Goal: Navigation & Orientation: Find specific page/section

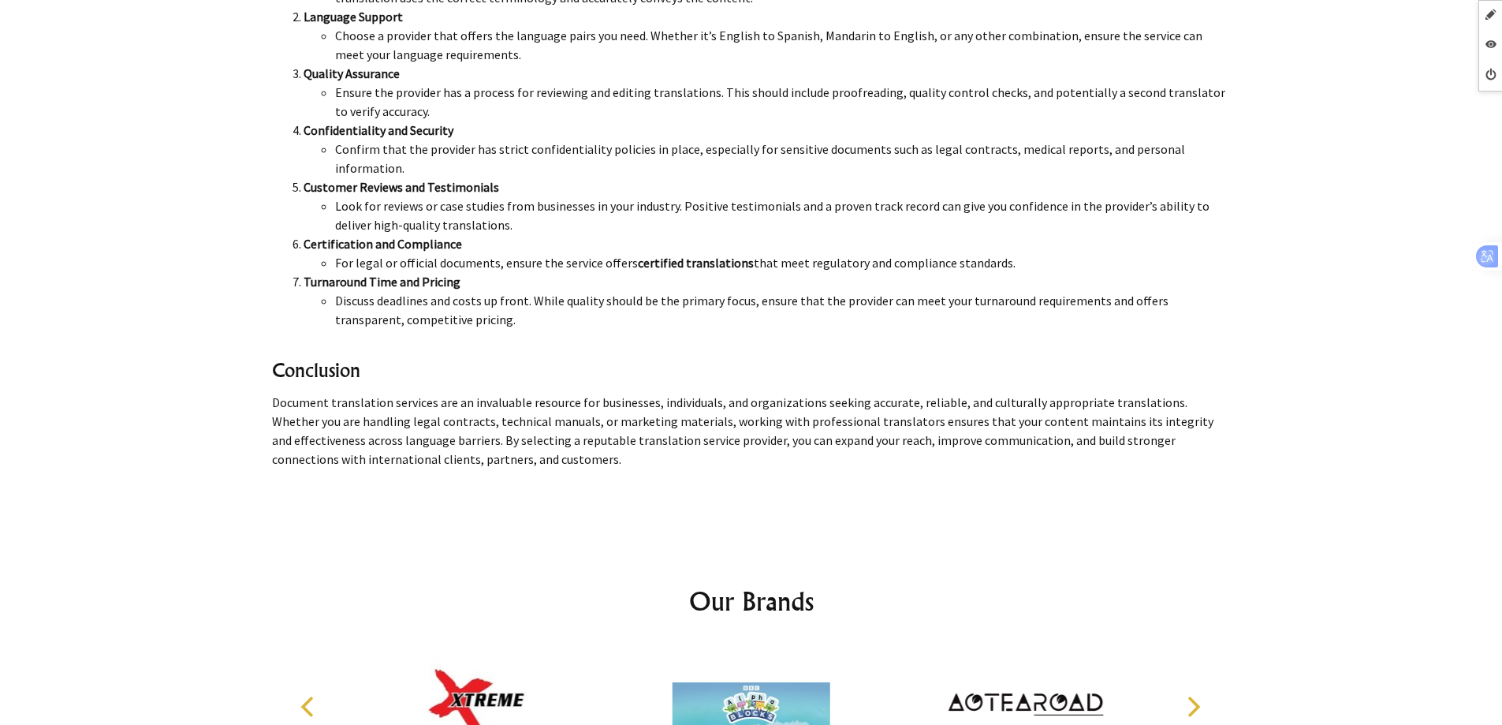
scroll to position [8202, 0]
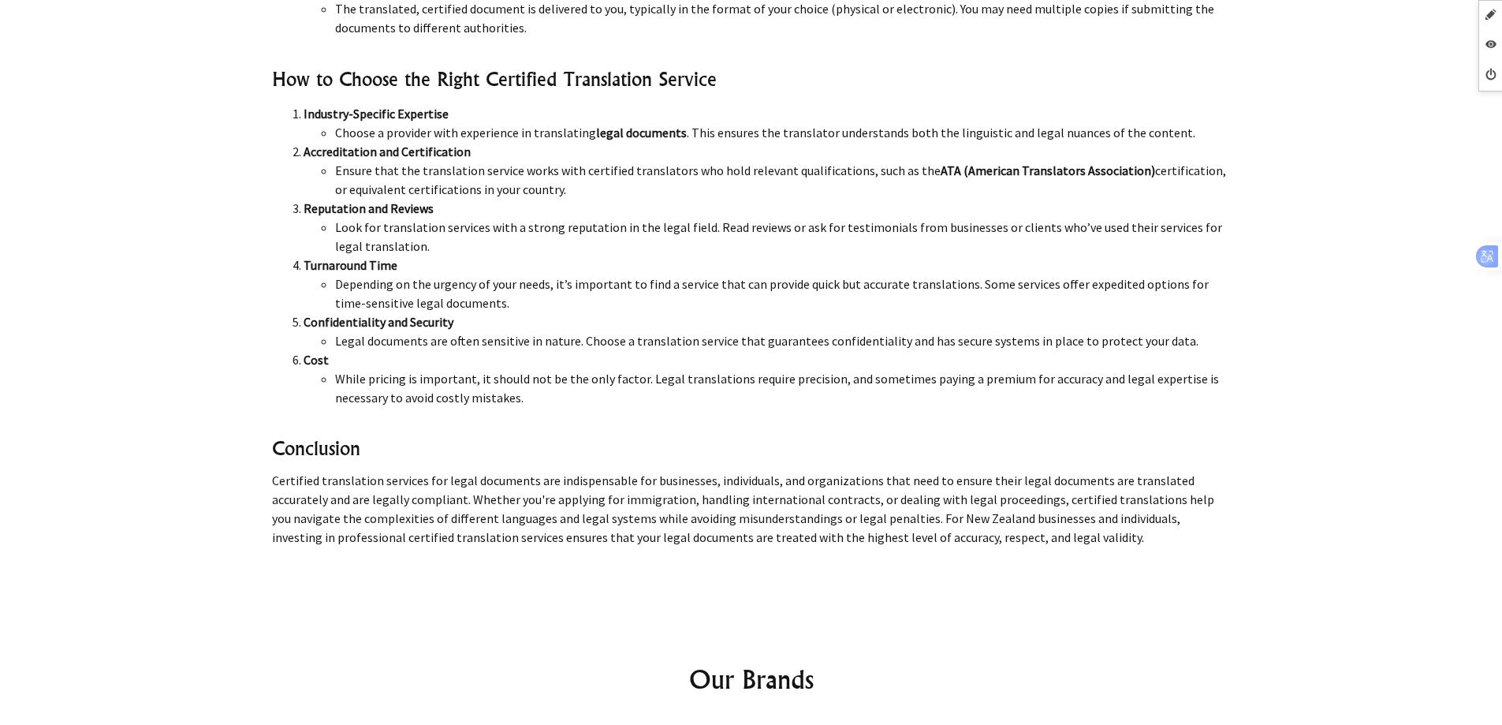
scroll to position [8123, 0]
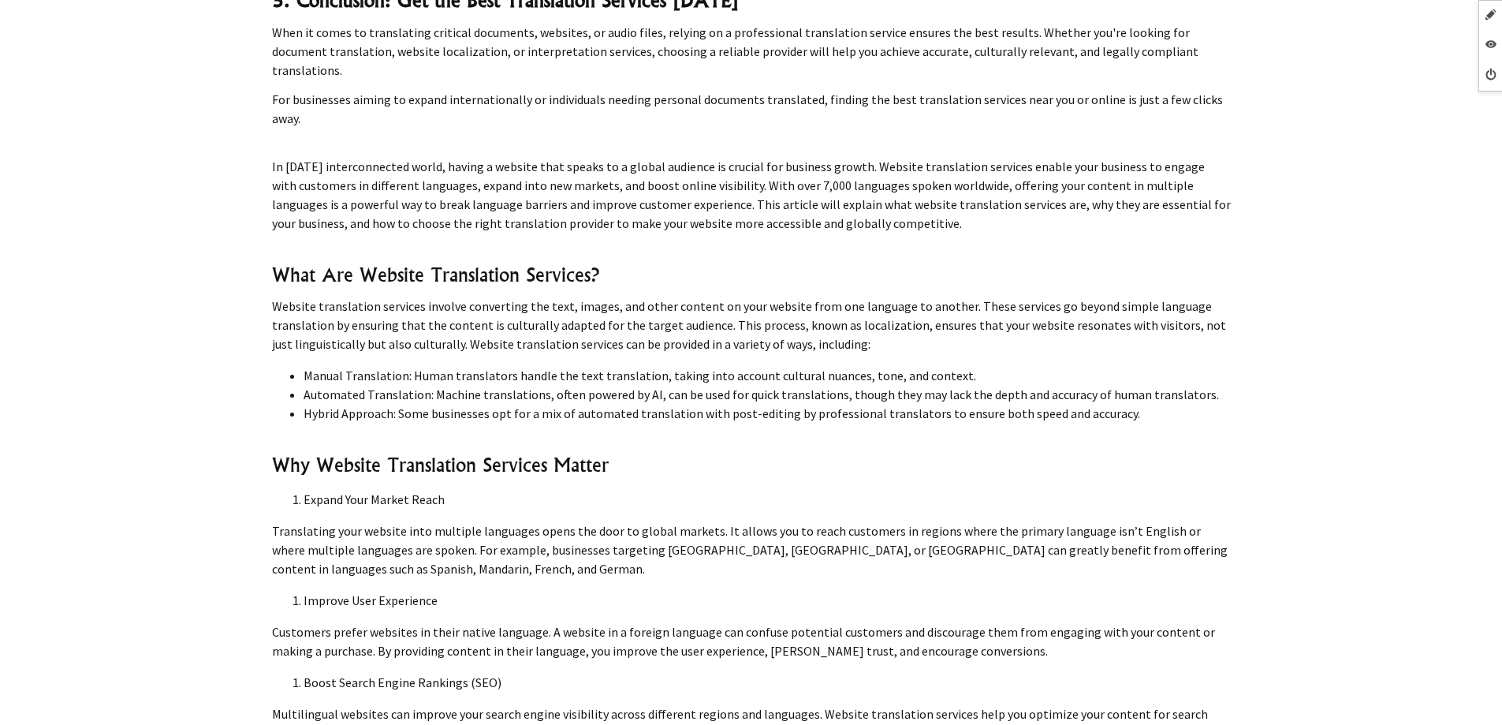
scroll to position [6625, 0]
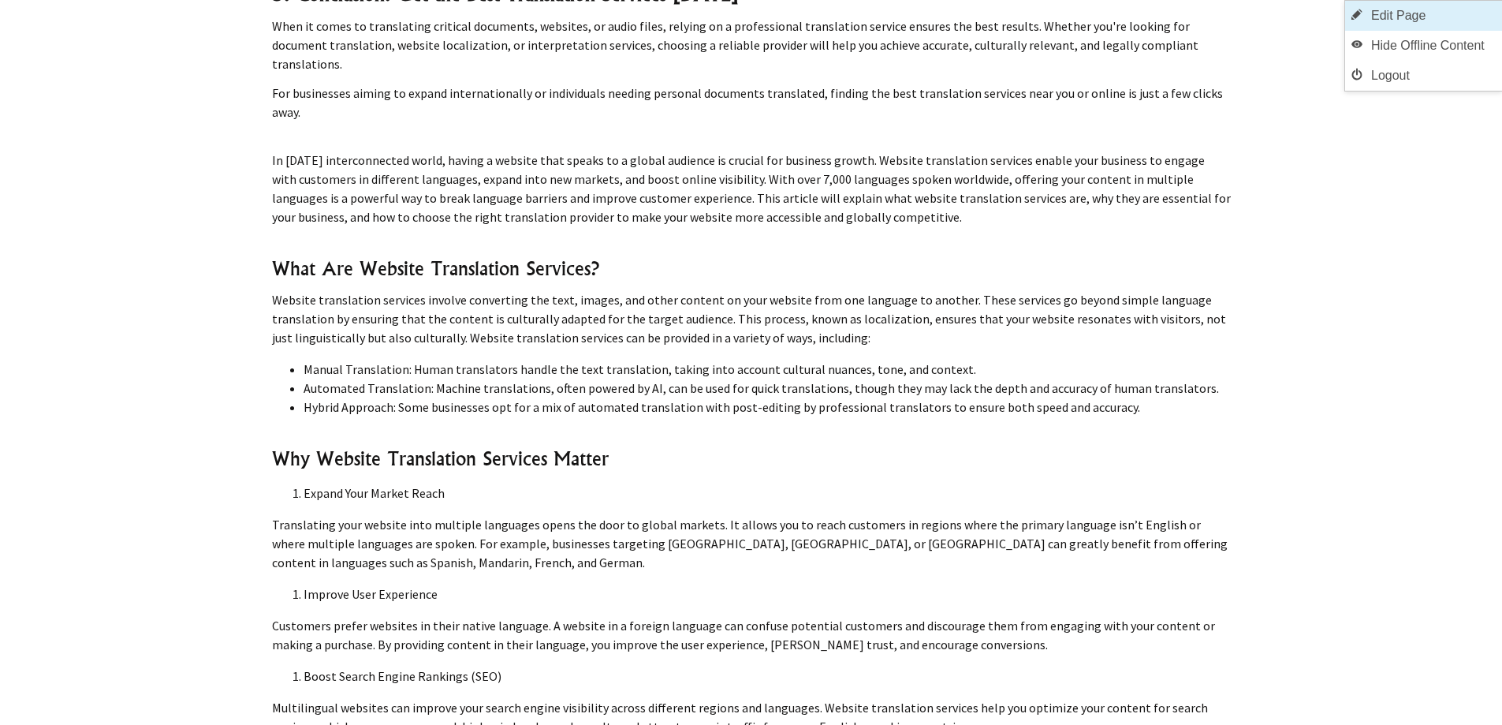
click at [1438, 21] on link "Edit Page" at bounding box center [1423, 16] width 157 height 30
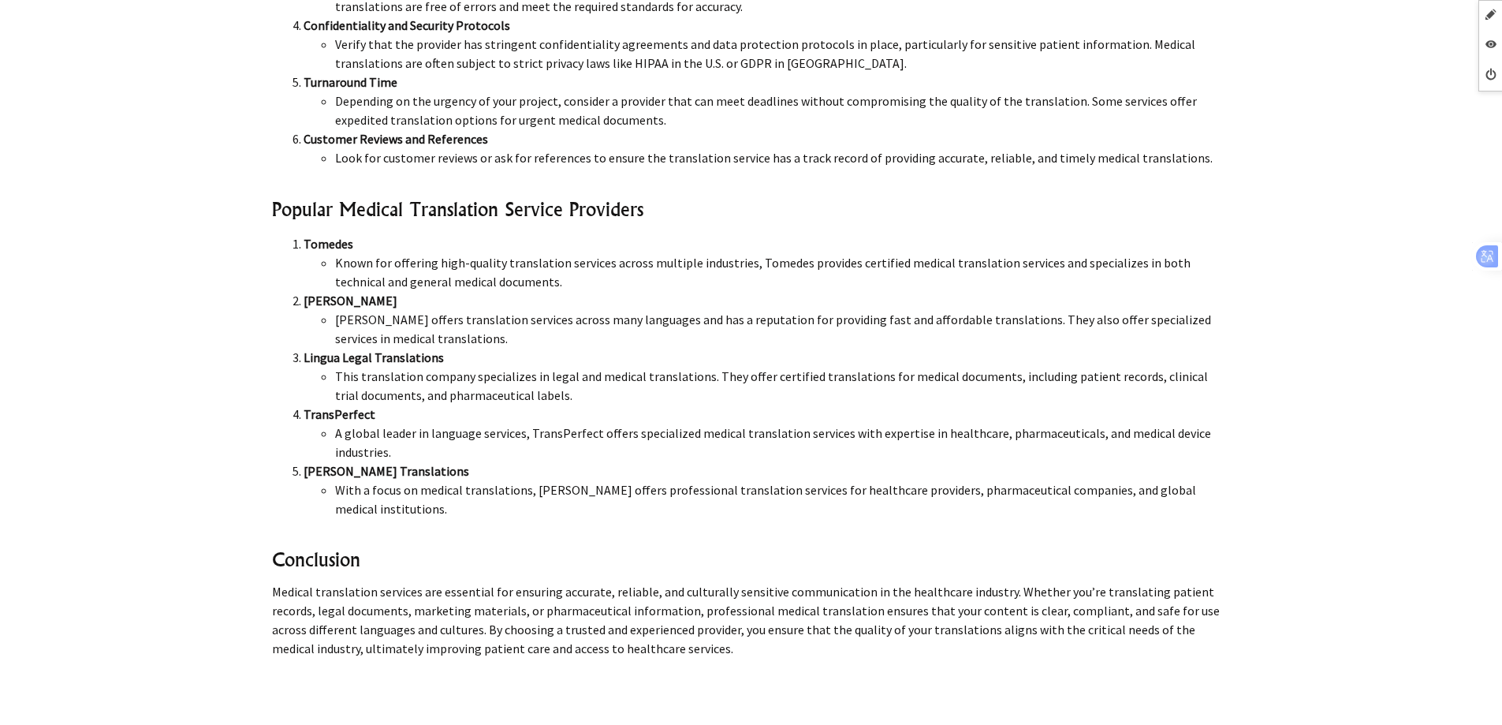
scroll to position [8360, 0]
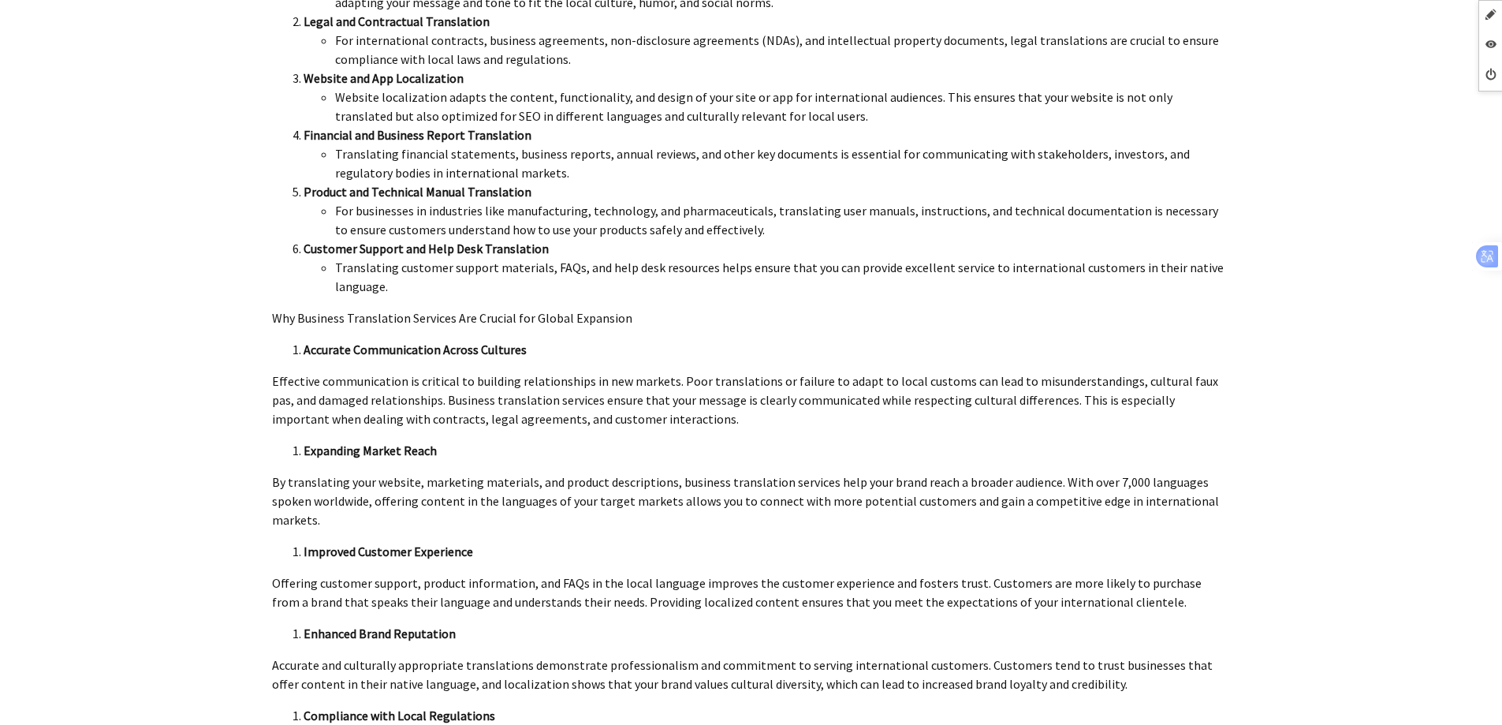
scroll to position [7019, 0]
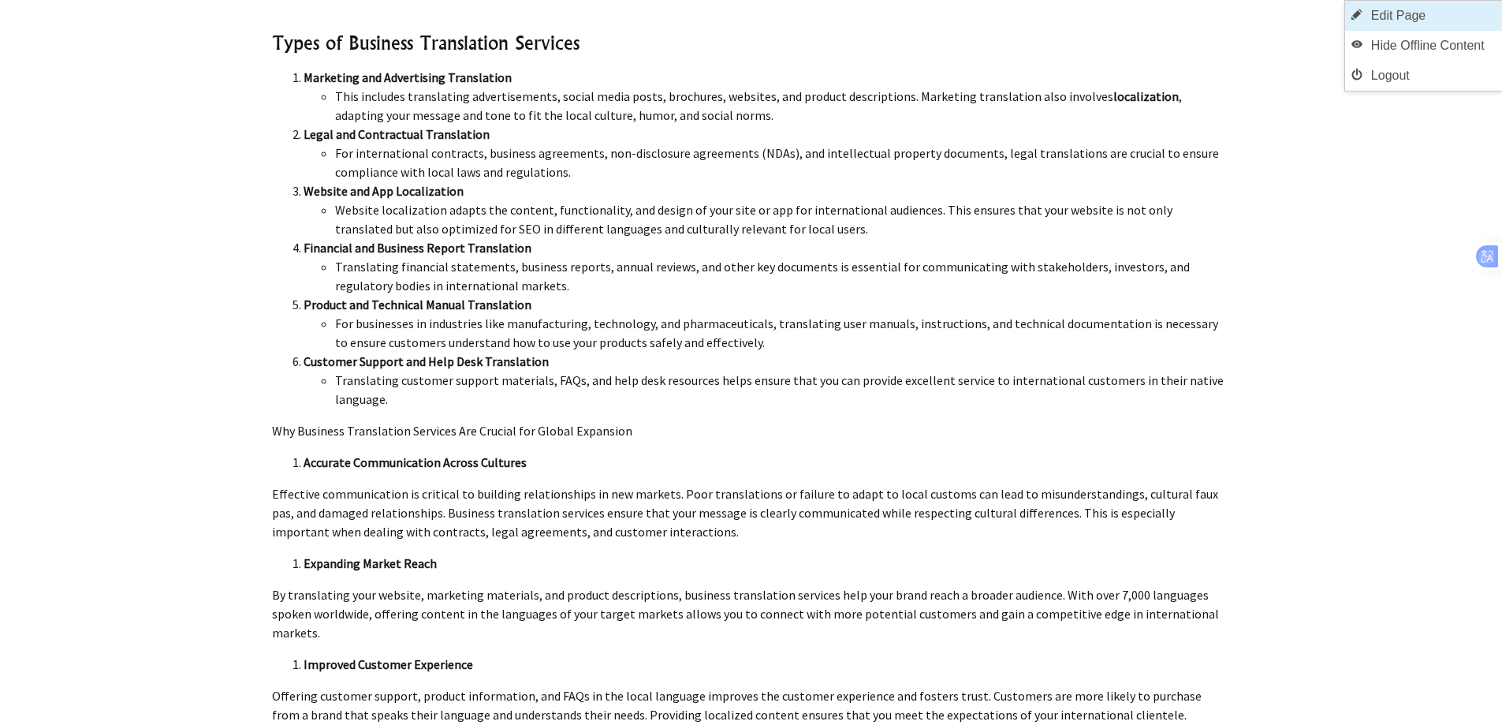
click at [1428, 16] on link "Edit Page" at bounding box center [1423, 16] width 157 height 30
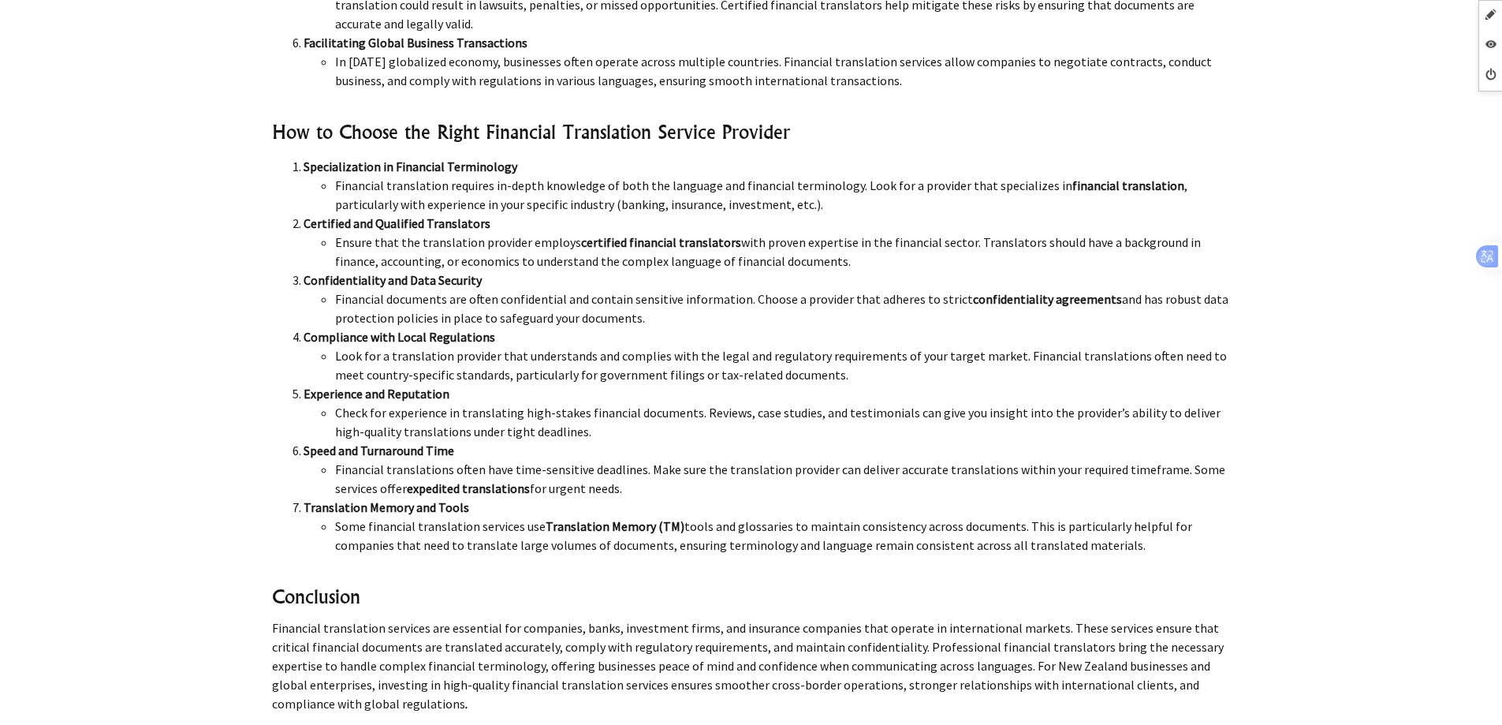
scroll to position [8281, 0]
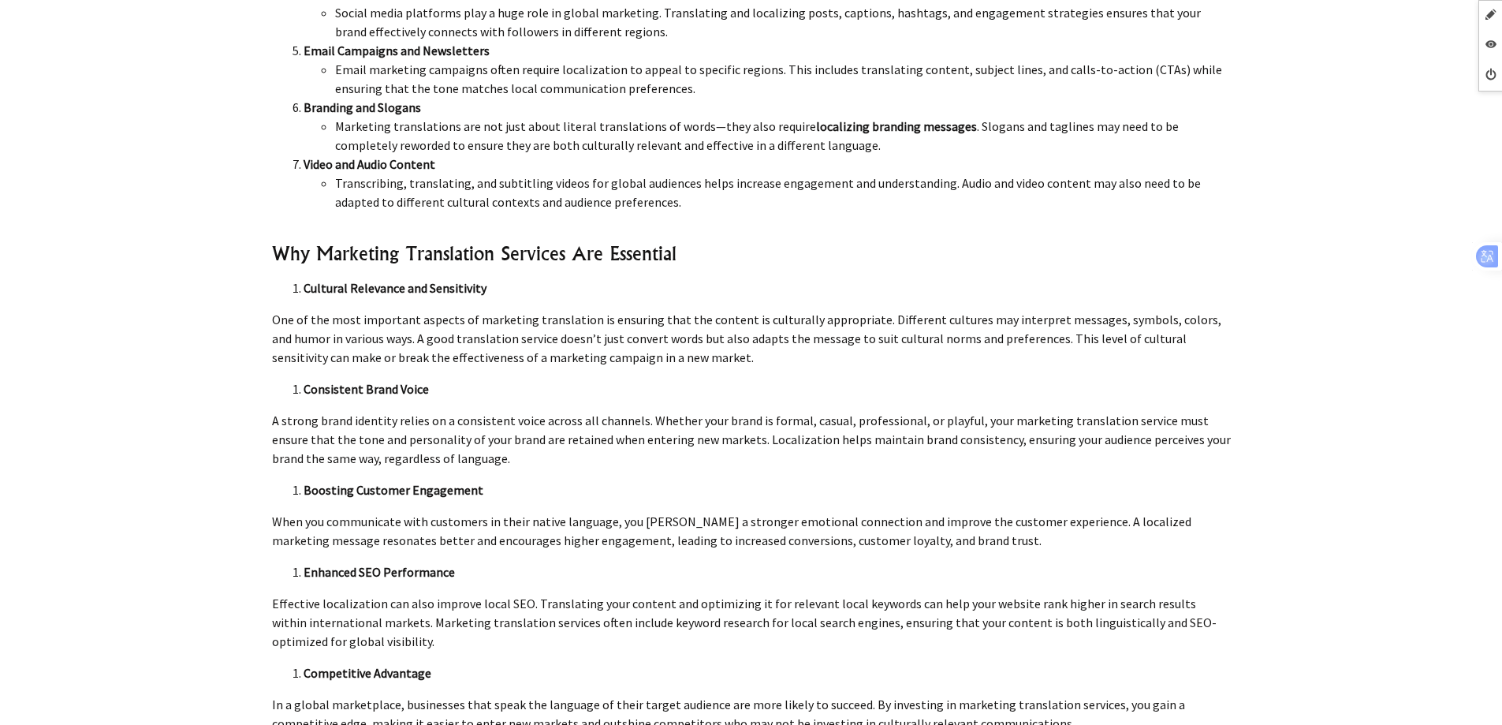
scroll to position [7019, 0]
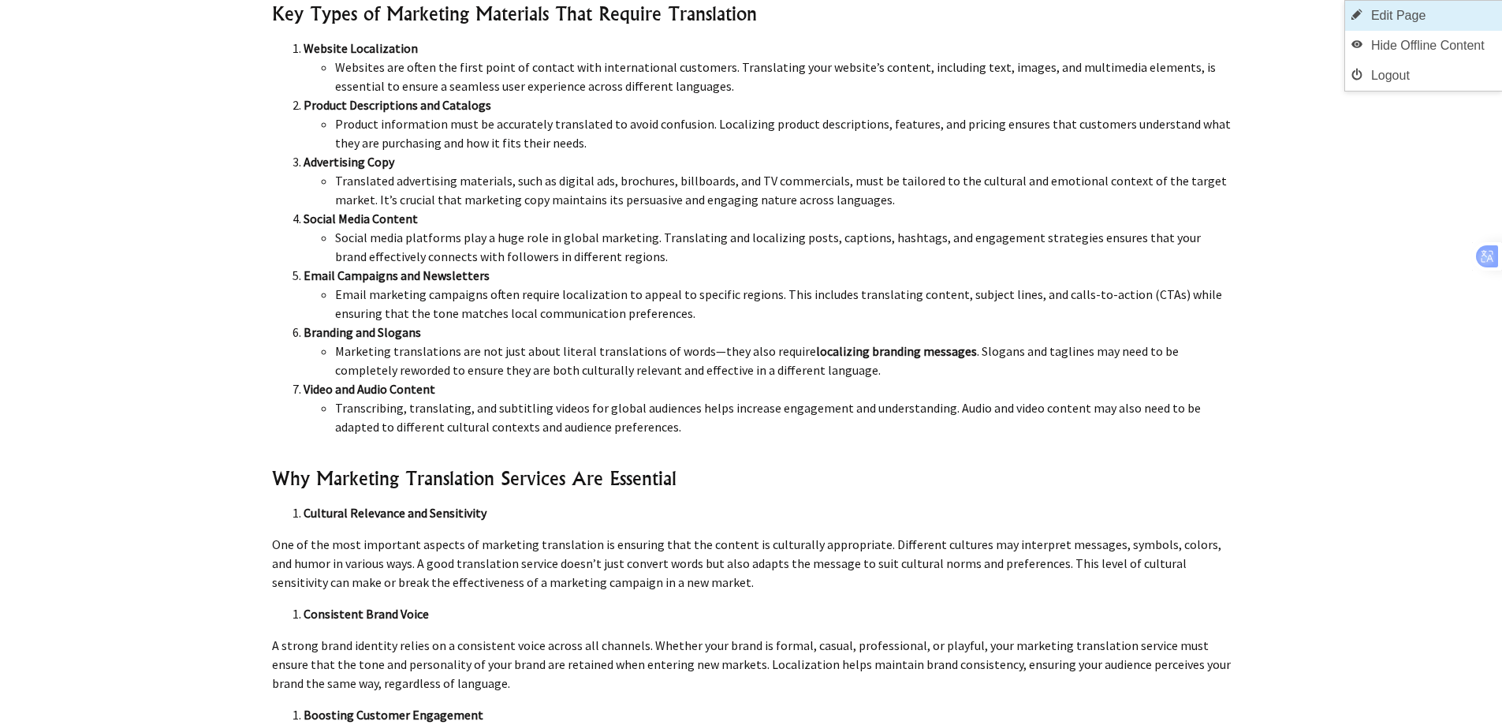
click at [1485, 20] on link "Edit Page" at bounding box center [1423, 16] width 157 height 30
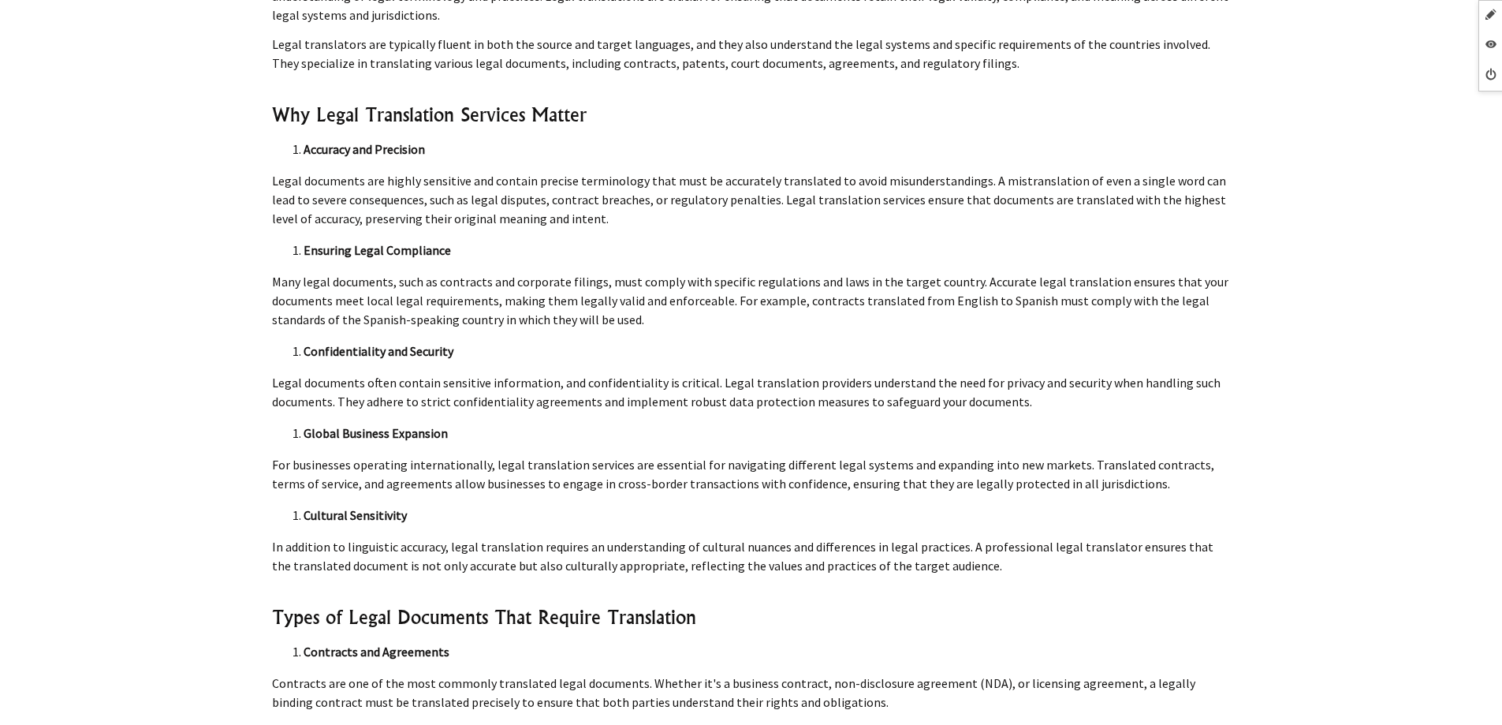
scroll to position [6783, 0]
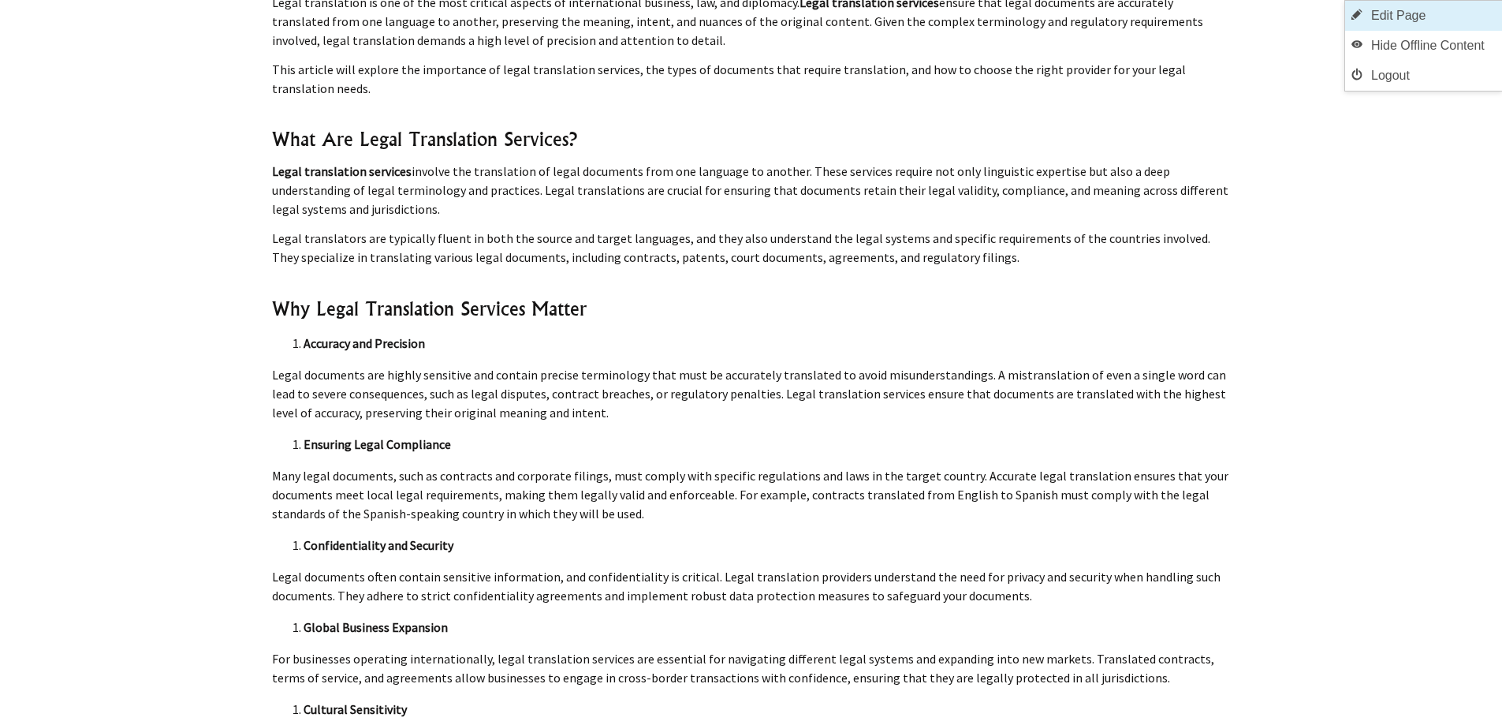
click at [1414, 15] on link "Edit Page" at bounding box center [1423, 16] width 157 height 30
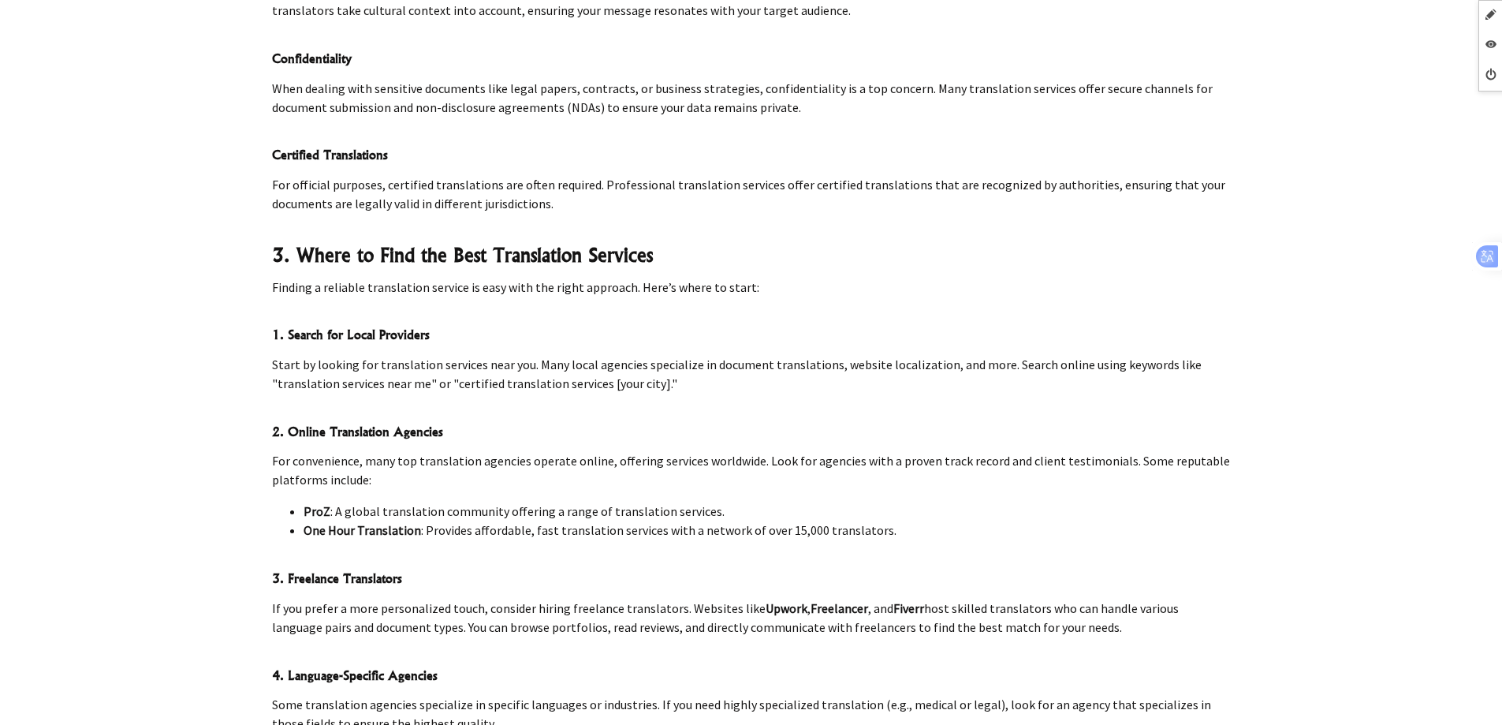
scroll to position [5205, 0]
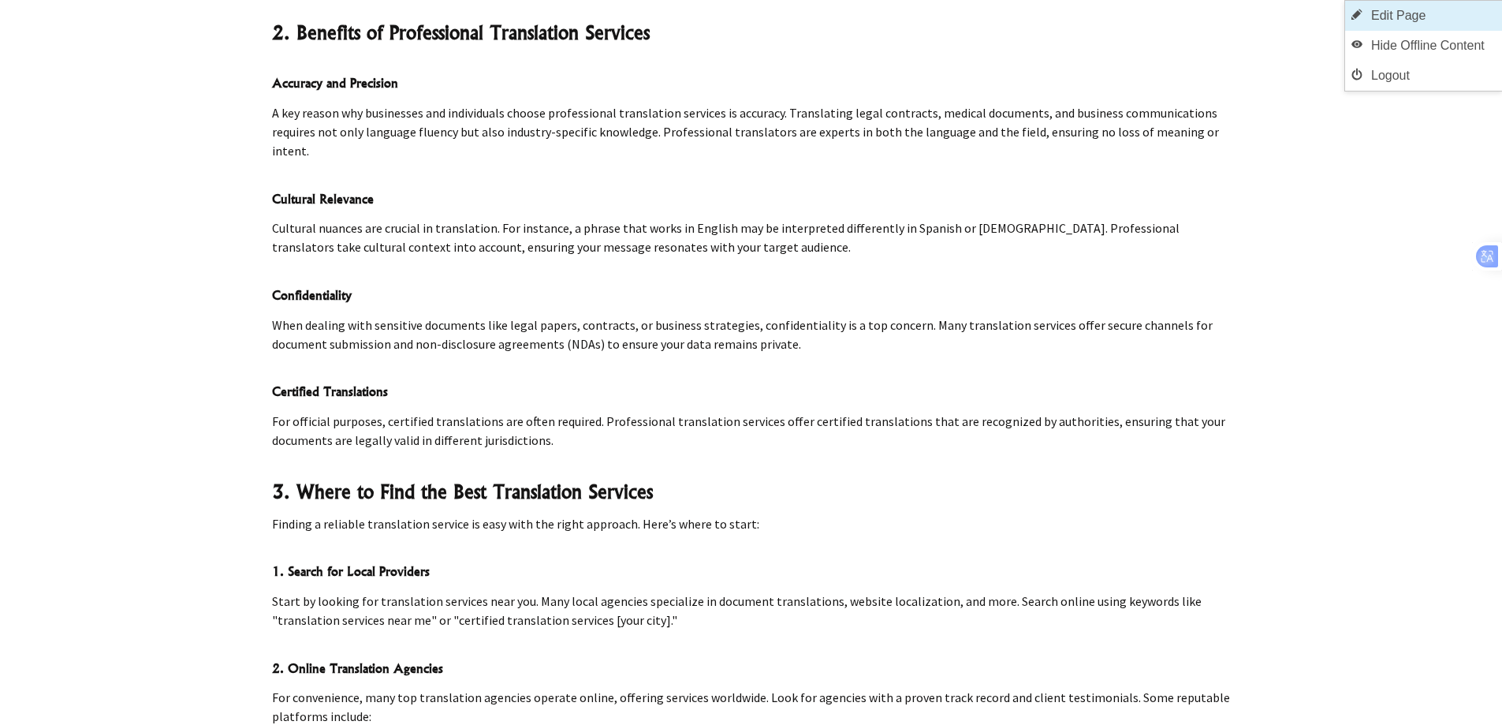
click at [1490, 14] on link "Edit Page" at bounding box center [1423, 16] width 157 height 30
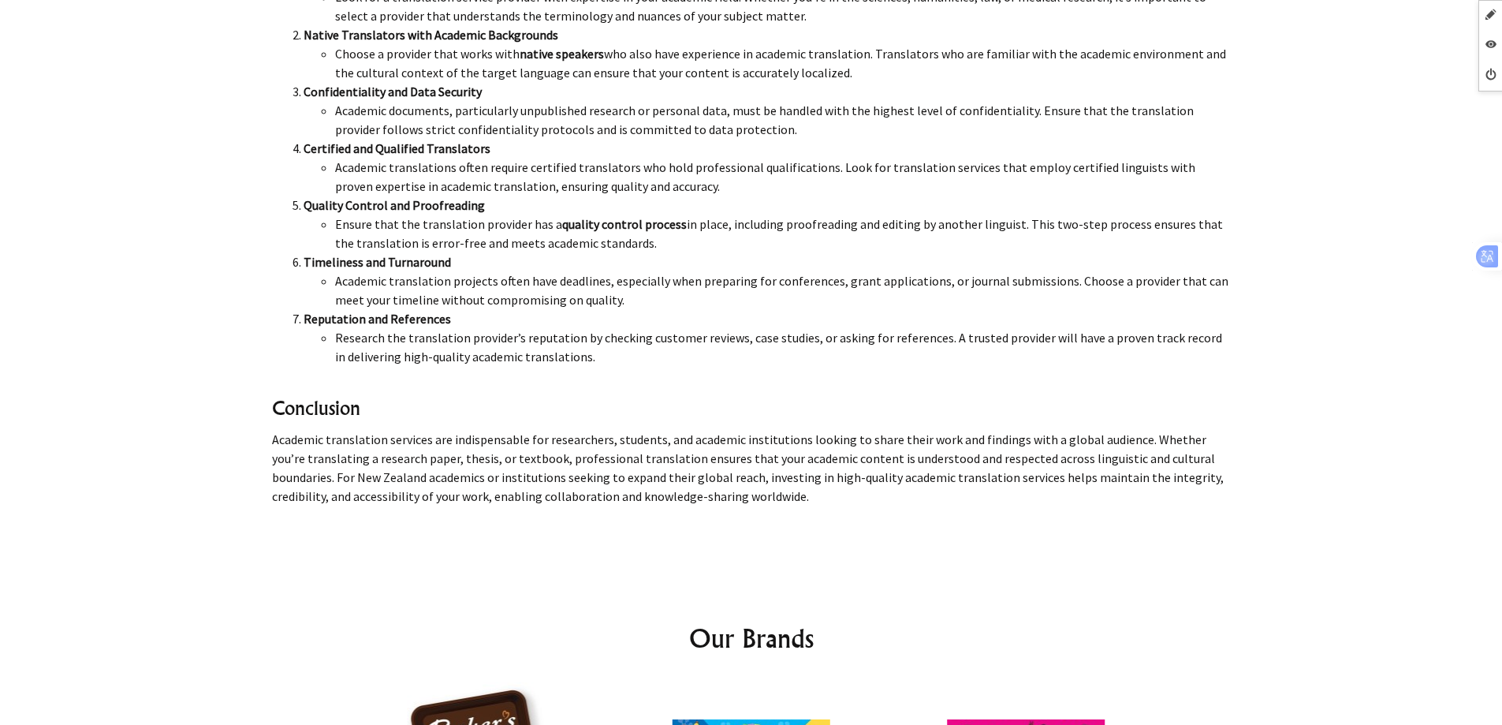
scroll to position [7966, 0]
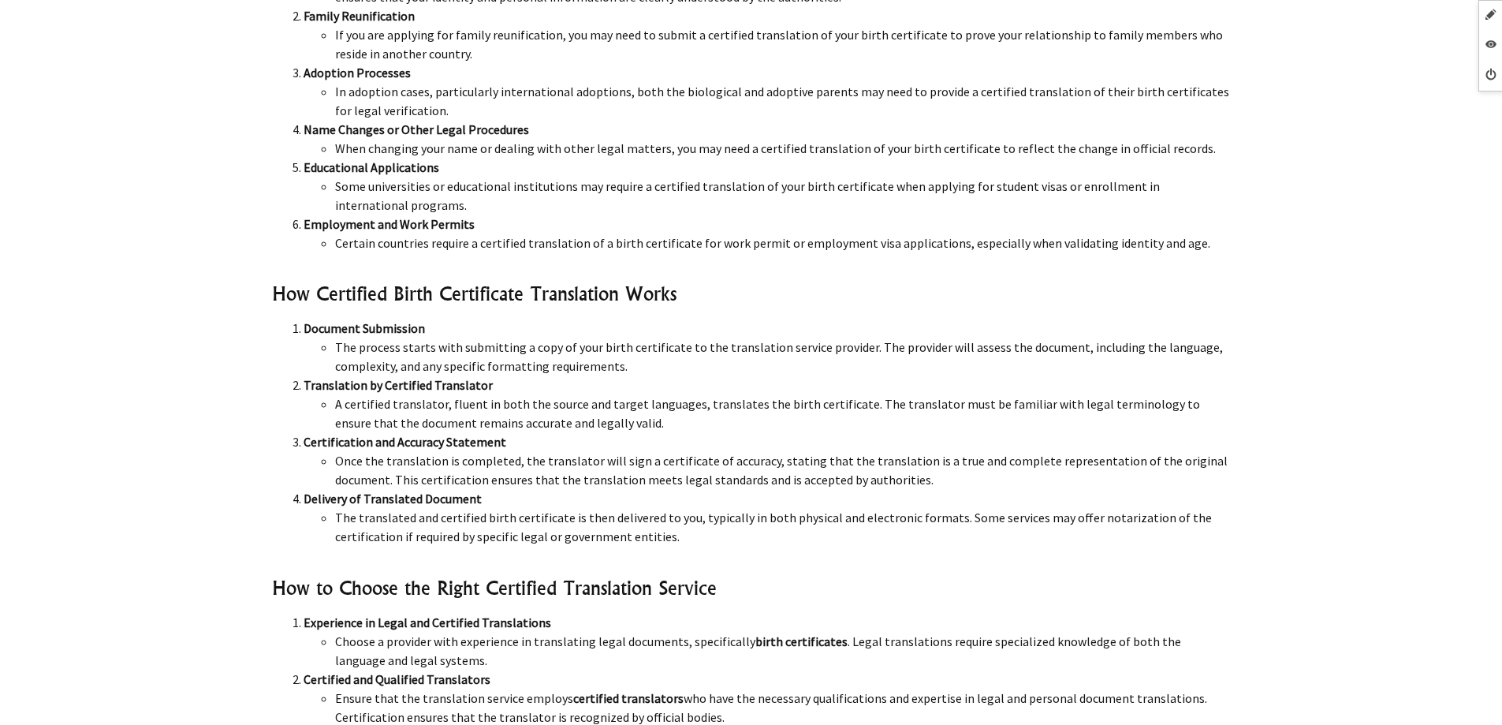
scroll to position [8202, 0]
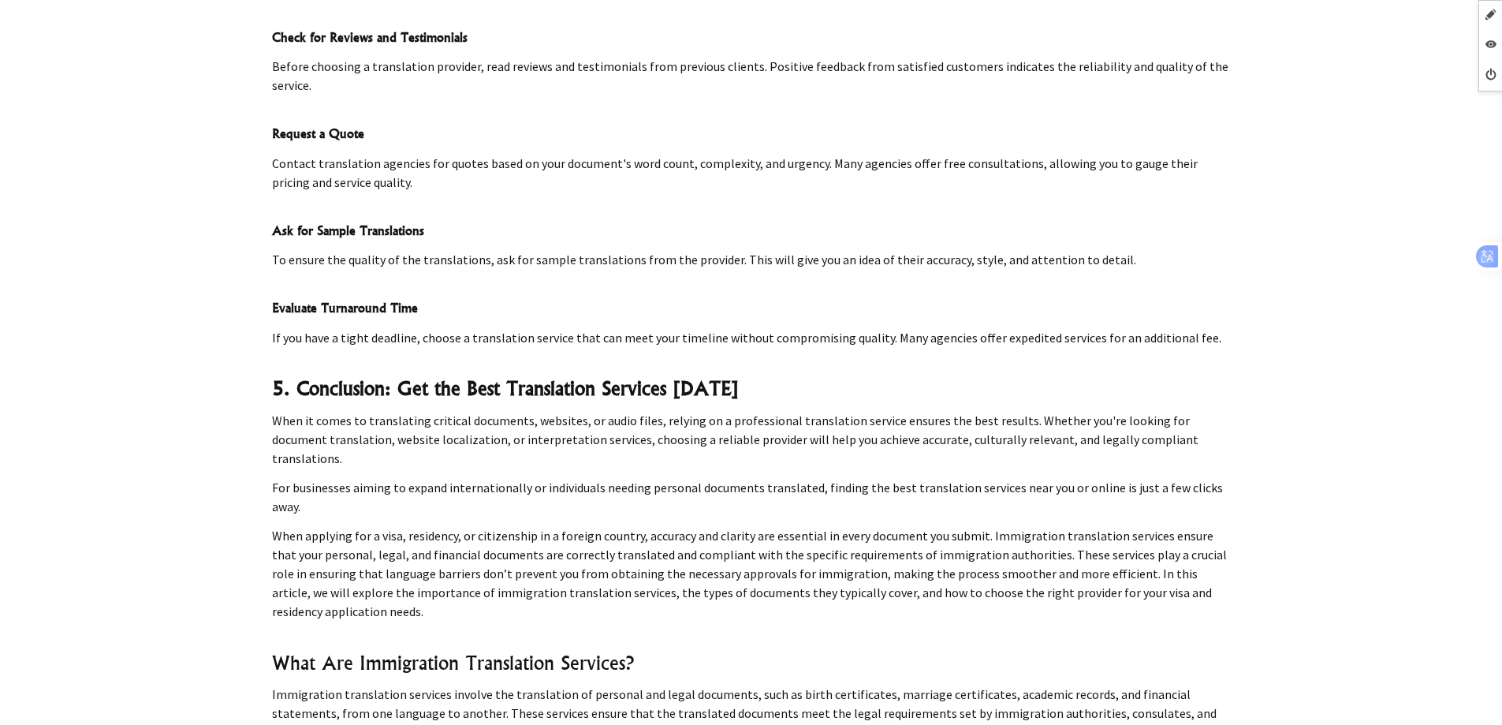
scroll to position [6625, 0]
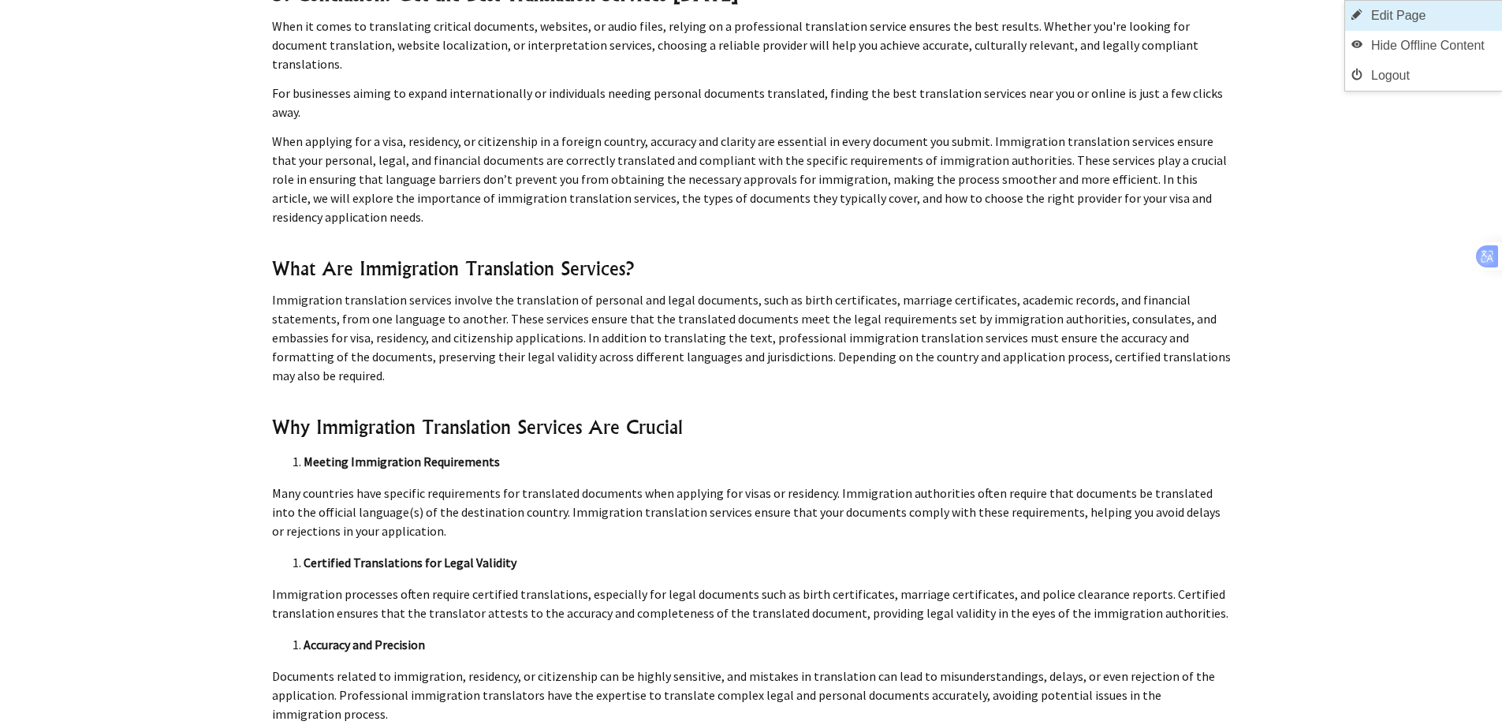
click at [1415, 23] on link "Edit Page" at bounding box center [1423, 16] width 157 height 30
